Goal: Task Accomplishment & Management: Manage account settings

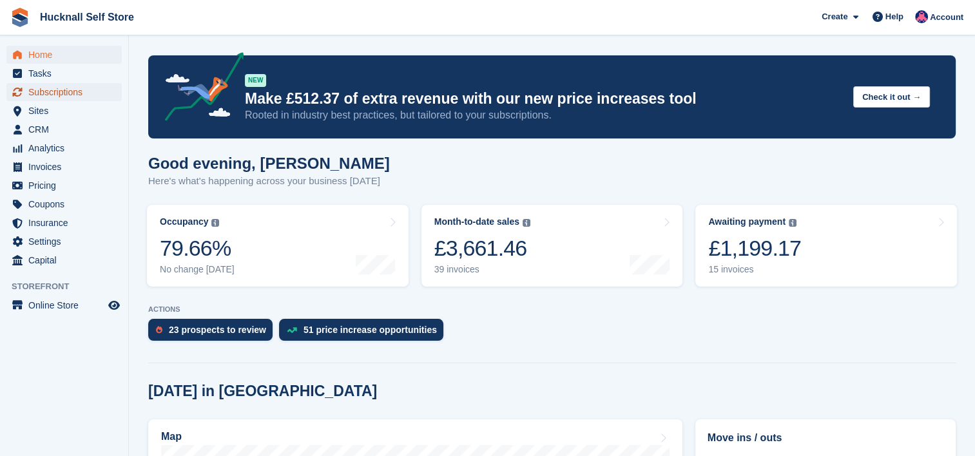
click at [52, 88] on span "Subscriptions" at bounding box center [66, 92] width 77 height 18
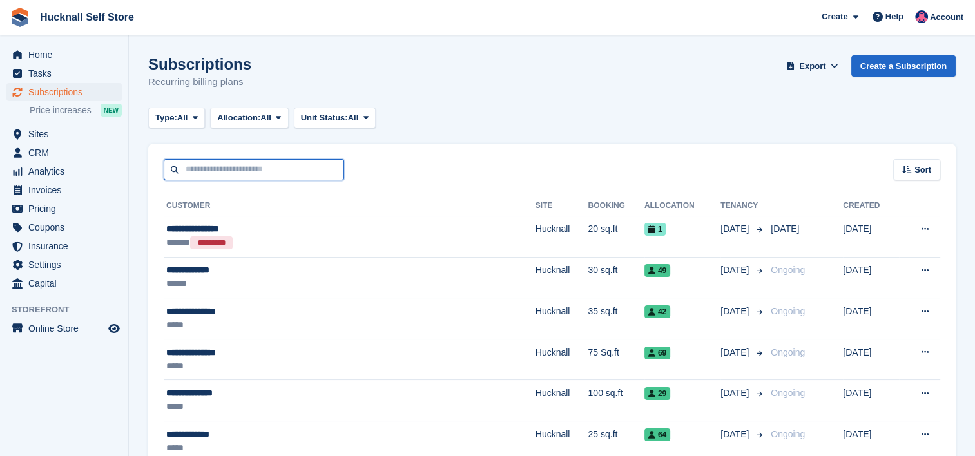
click at [203, 164] on input "text" at bounding box center [254, 169] width 181 height 21
type input "******"
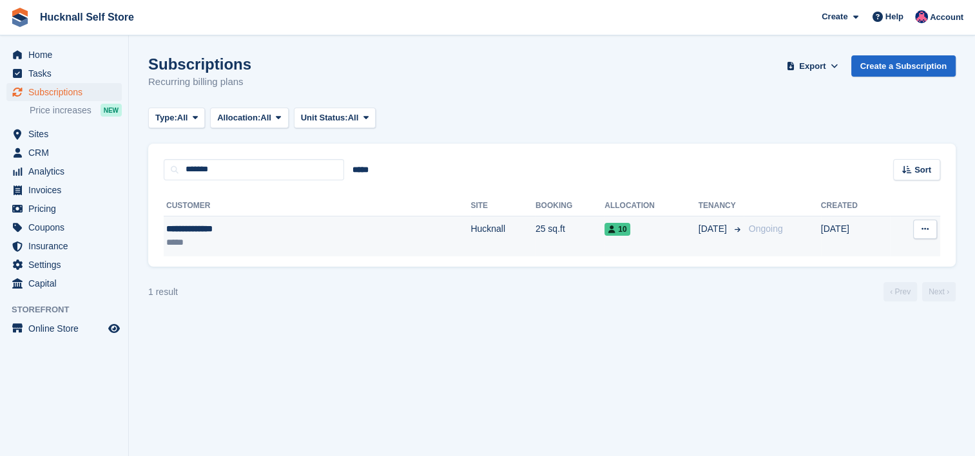
click at [224, 230] on div "**********" at bounding box center [246, 229] width 161 height 14
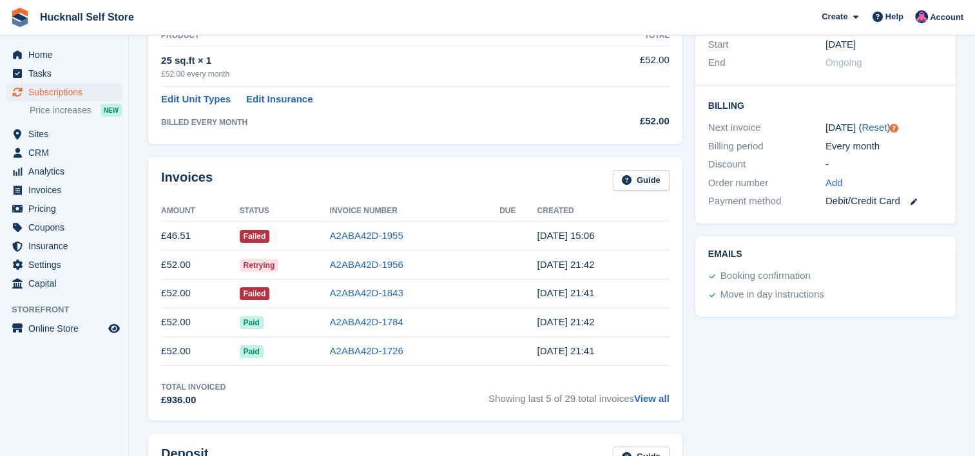
scroll to position [258, 0]
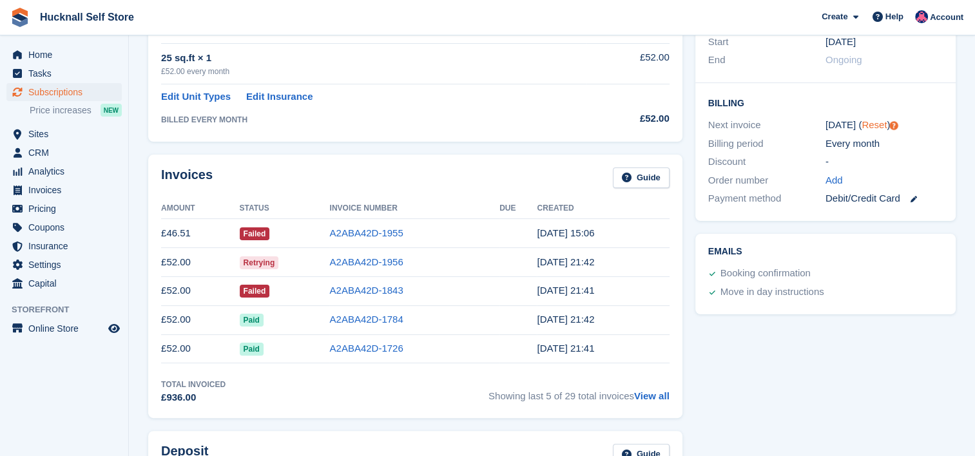
click at [869, 124] on link "Reset" at bounding box center [874, 124] width 25 height 11
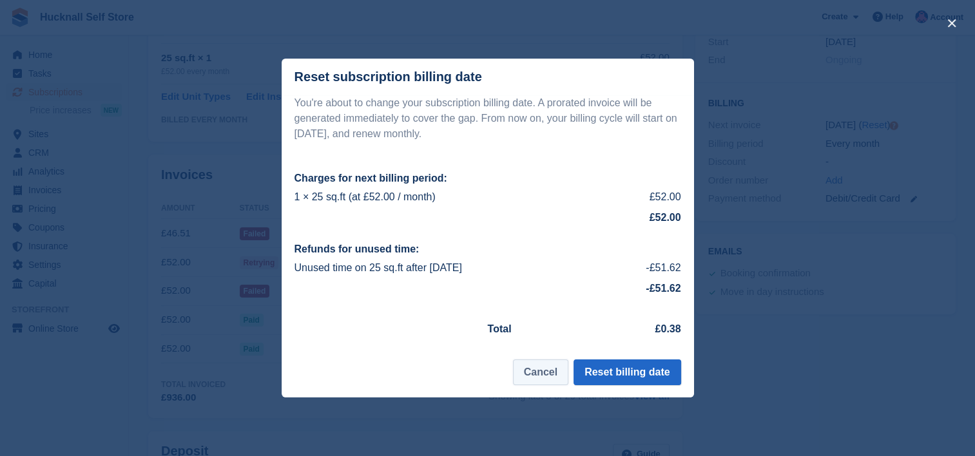
click at [552, 371] on button "Cancel" at bounding box center [540, 373] width 55 height 26
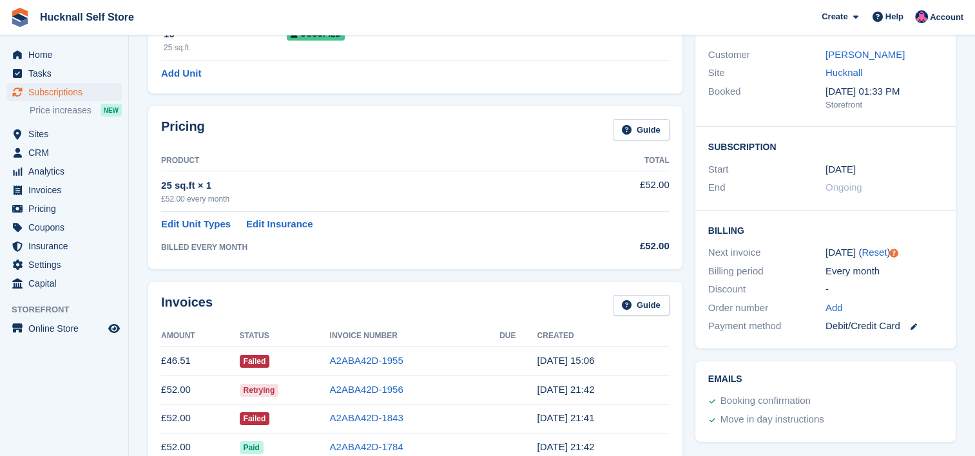
scroll to position [129, 0]
click at [61, 191] on span "Invoices" at bounding box center [66, 190] width 77 height 18
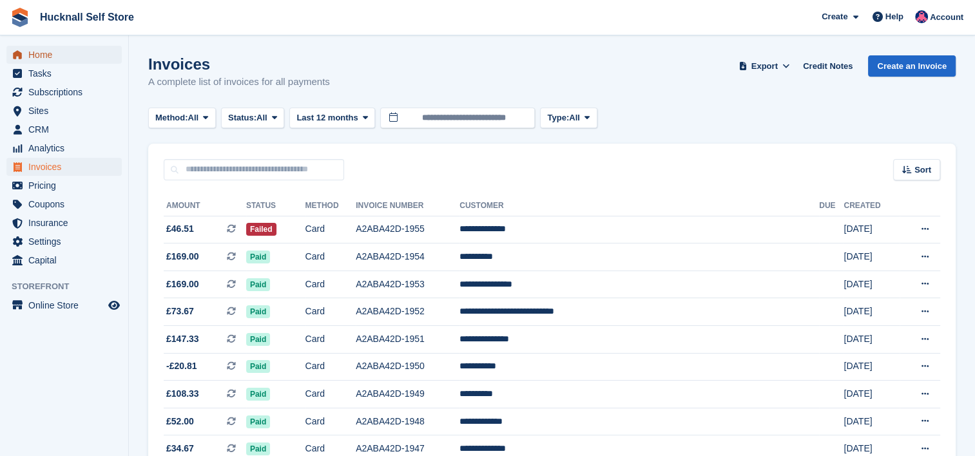
click at [111, 50] on link "Home" at bounding box center [63, 55] width 115 height 18
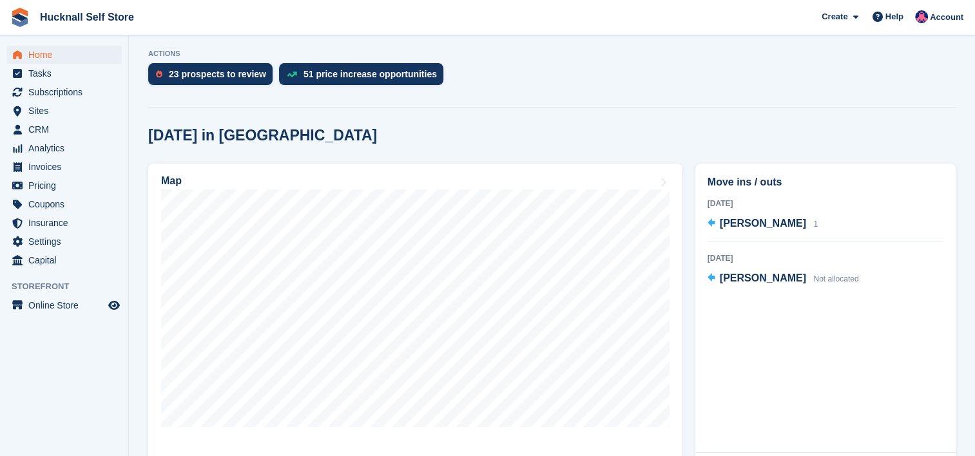
scroll to position [258, 0]
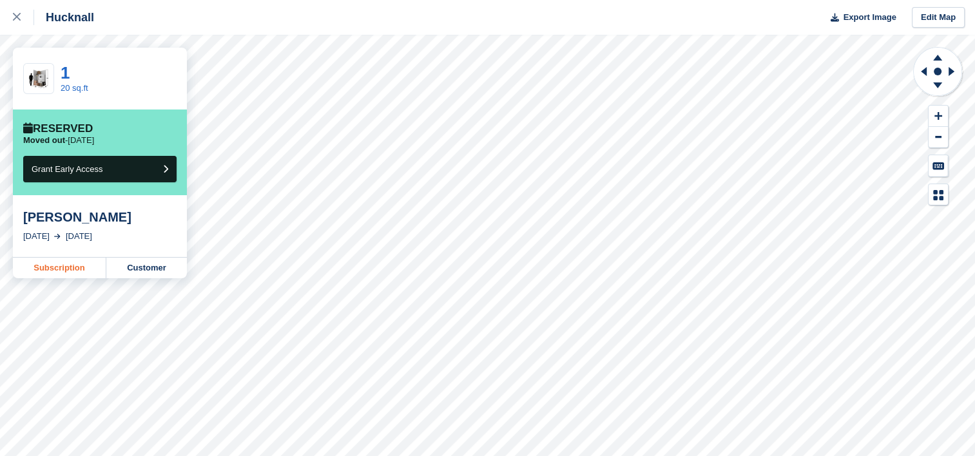
click at [62, 262] on link "Subscription" at bounding box center [59, 268] width 93 height 21
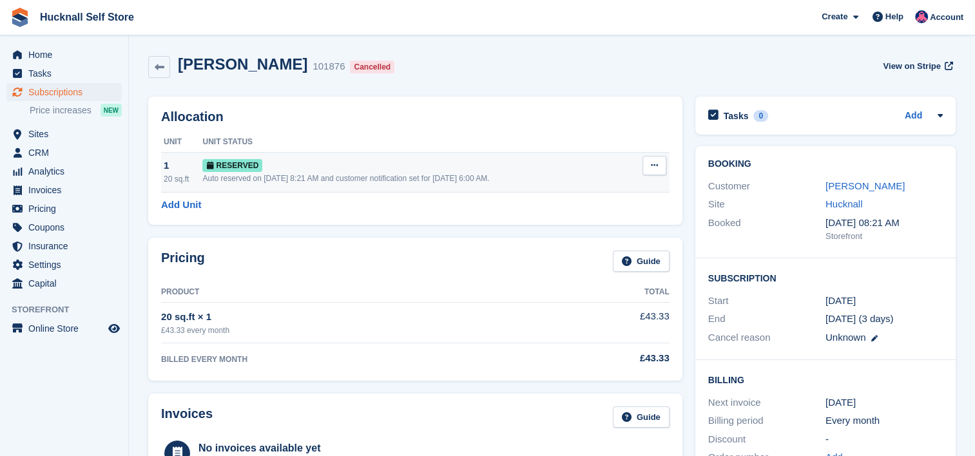
click at [654, 168] on icon at bounding box center [654, 165] width 7 height 8
click at [583, 219] on p "Deallocate" at bounding box center [605, 218] width 112 height 17
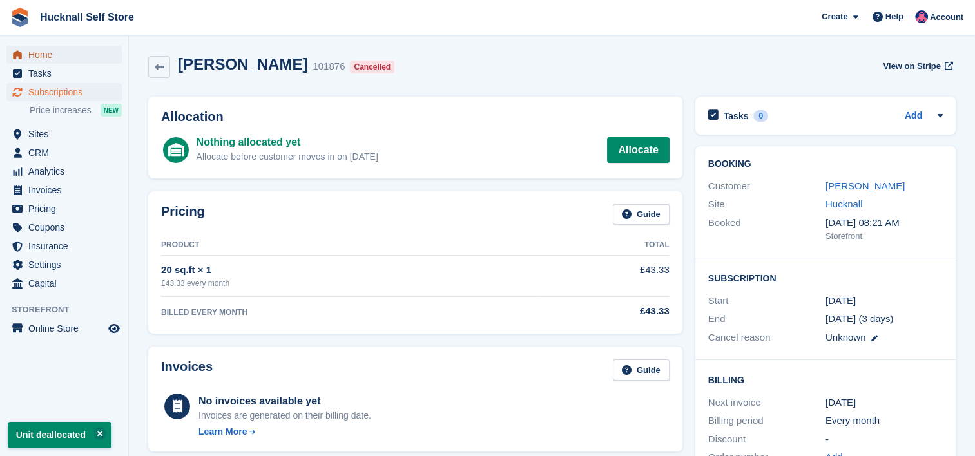
click at [59, 55] on span "Home" at bounding box center [66, 55] width 77 height 18
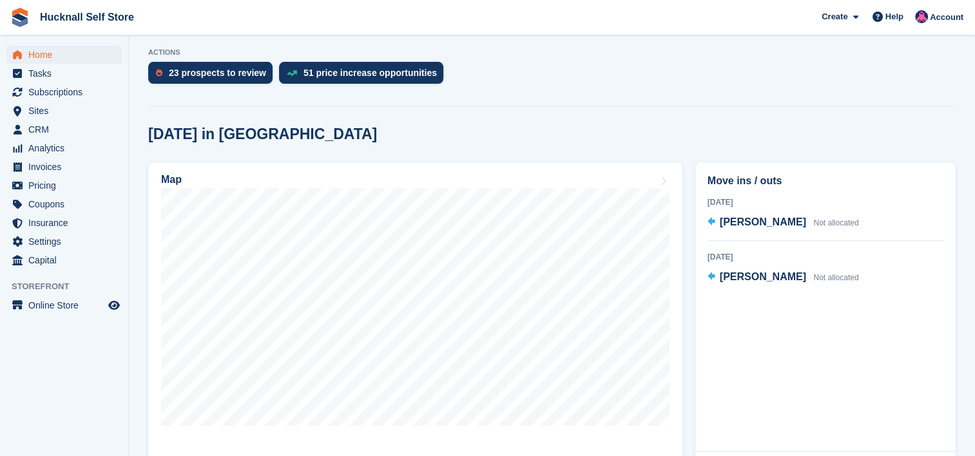
scroll to position [258, 0]
click at [735, 220] on span "[PERSON_NAME]" at bounding box center [763, 221] width 86 height 11
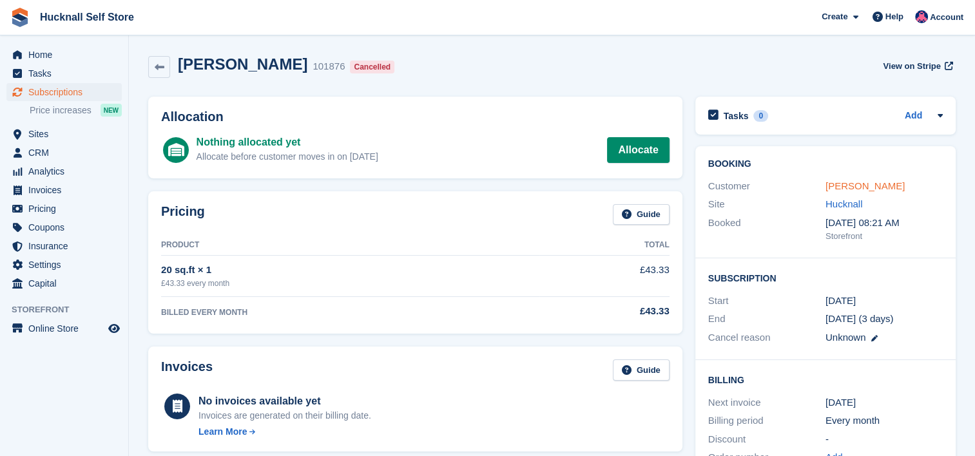
click at [854, 188] on link "[PERSON_NAME]" at bounding box center [865, 186] width 79 height 11
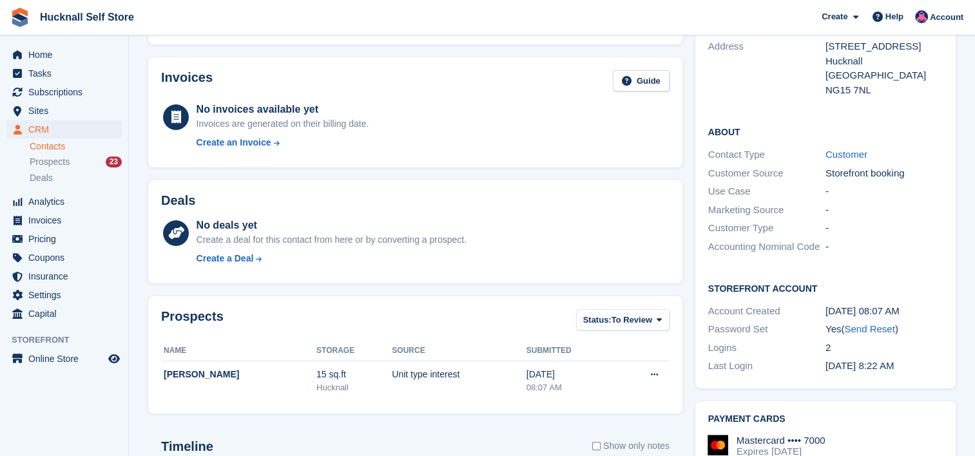
scroll to position [193, 0]
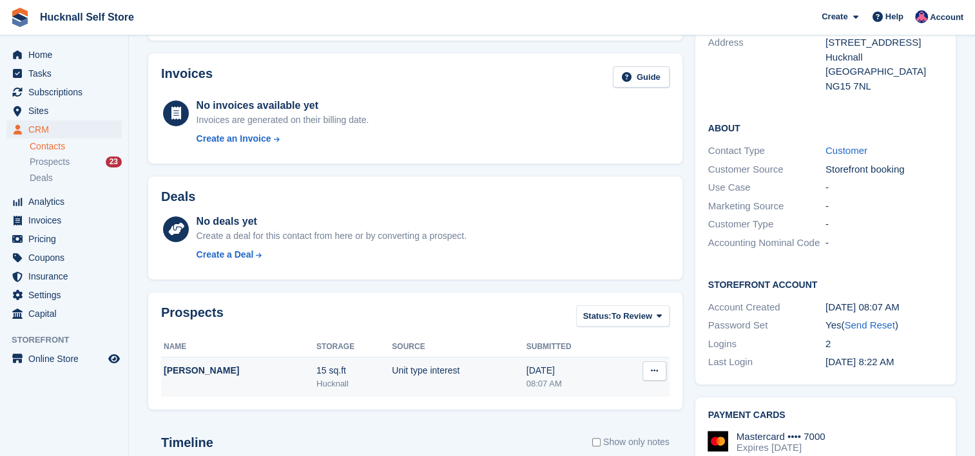
click at [647, 367] on button at bounding box center [655, 371] width 24 height 19
click at [560, 438] on p "Delete prospect" at bounding box center [605, 441] width 112 height 17
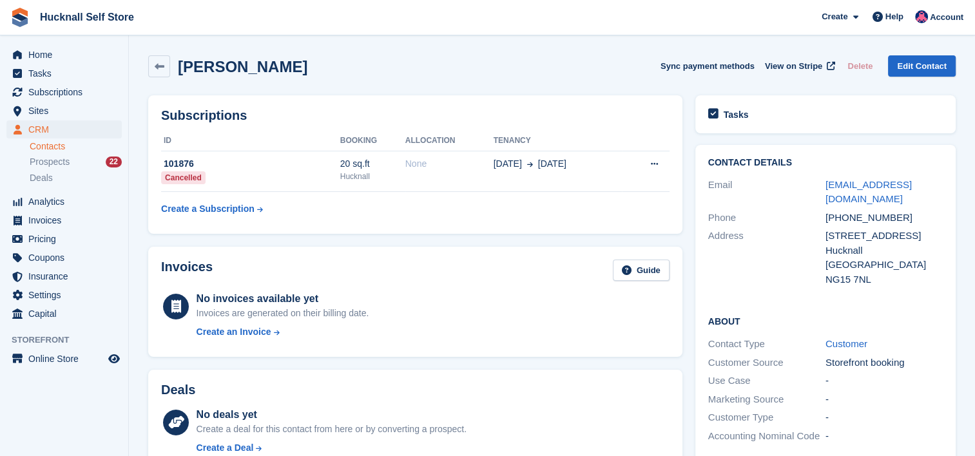
scroll to position [0, 0]
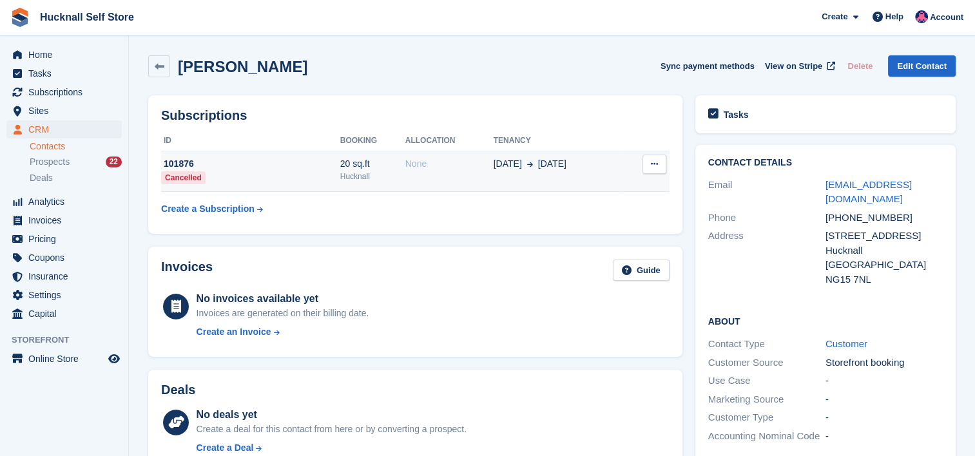
click at [643, 164] on button at bounding box center [655, 164] width 24 height 19
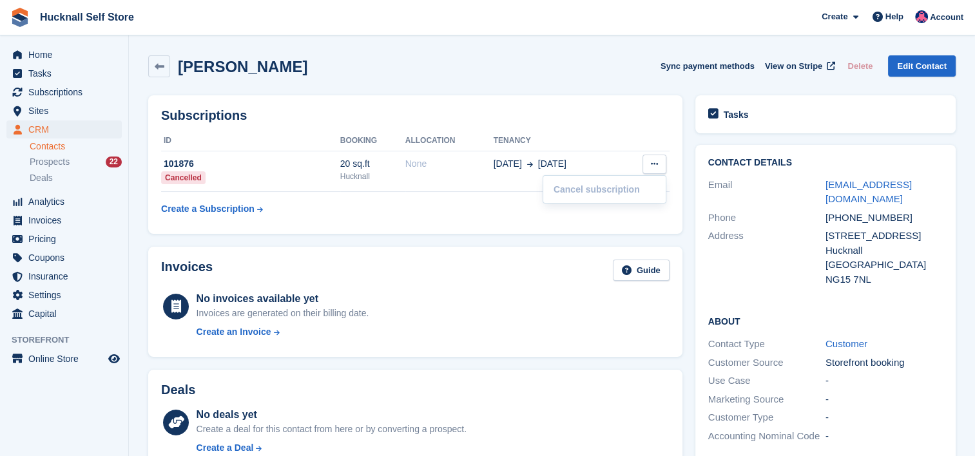
click at [459, 229] on div "Subscriptions ID Booking Allocation Tenancy 101876 Cancelled 20 sq.ft Hucknall …" at bounding box center [415, 164] width 534 height 139
click at [44, 58] on span "Home" at bounding box center [66, 55] width 77 height 18
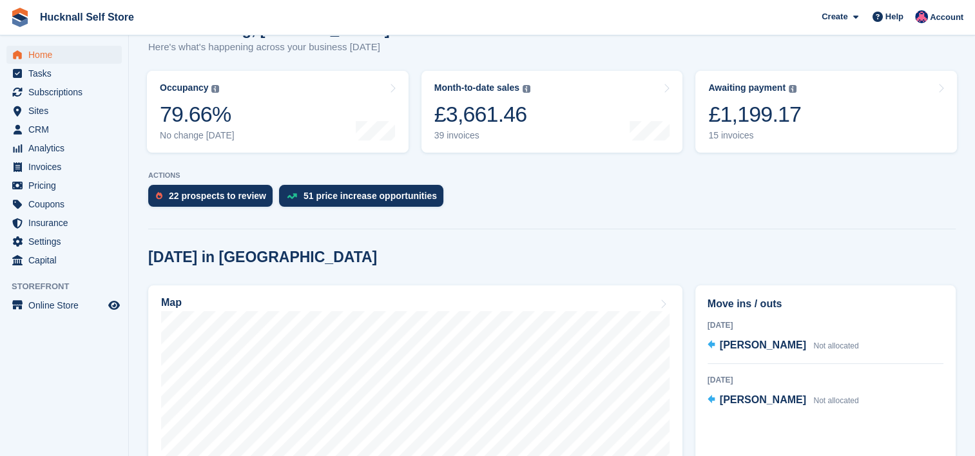
scroll to position [129, 0]
